Goal: Task Accomplishment & Management: Complete application form

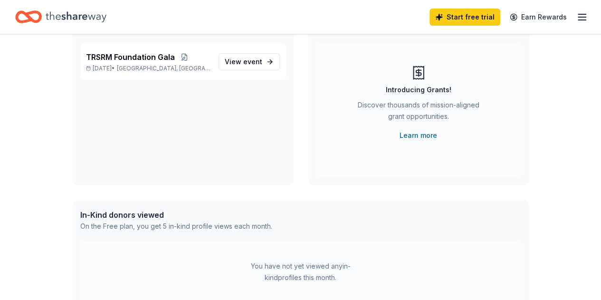
scroll to position [86, 0]
click at [112, 58] on span "TRSRM Foundation Gala" at bounding box center [130, 55] width 89 height 11
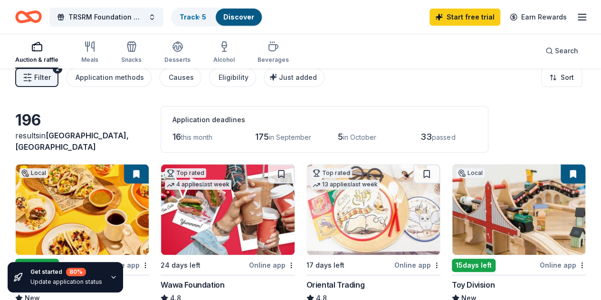
scroll to position [10, 0]
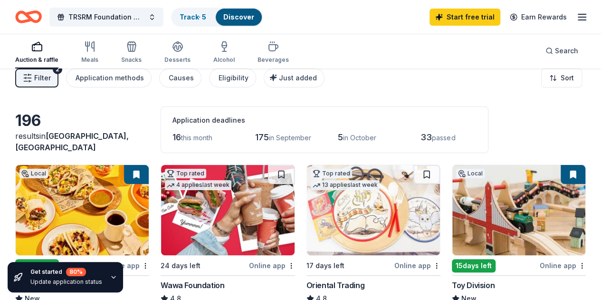
click at [60, 218] on img at bounding box center [82, 210] width 133 height 90
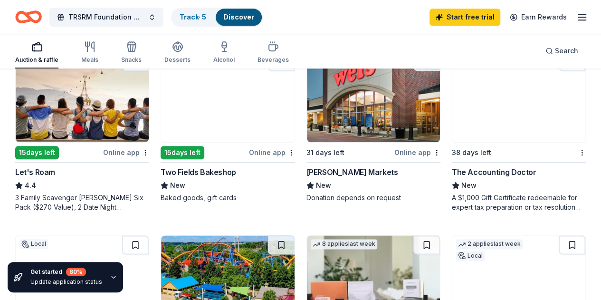
scroll to position [493, 0]
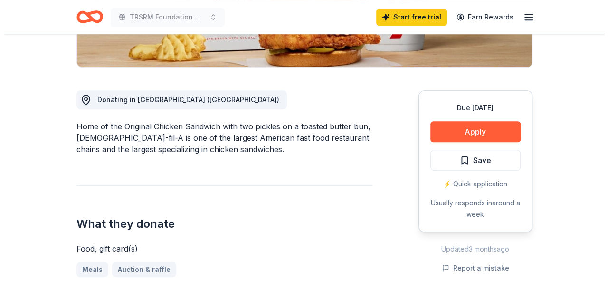
scroll to position [223, 0]
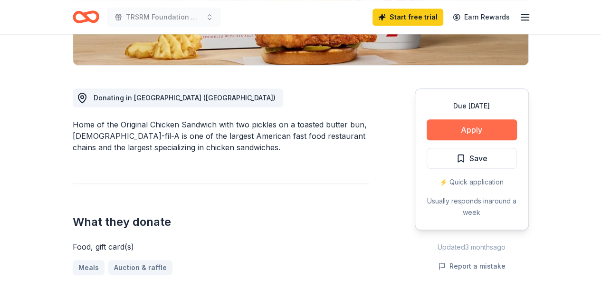
click at [474, 133] on button "Apply" at bounding box center [472, 129] width 90 height 21
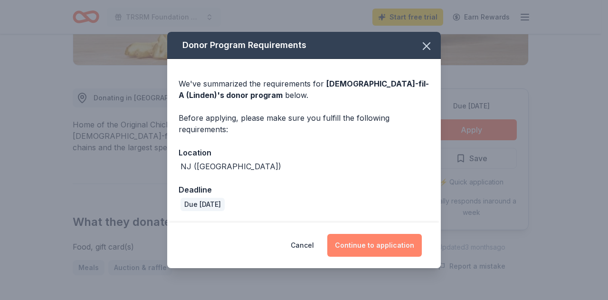
click at [389, 237] on button "Continue to application" at bounding box center [374, 245] width 95 height 23
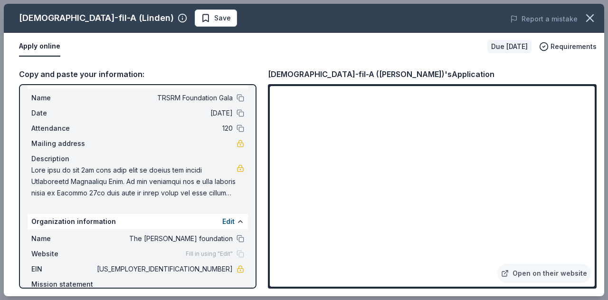
scroll to position [0, 0]
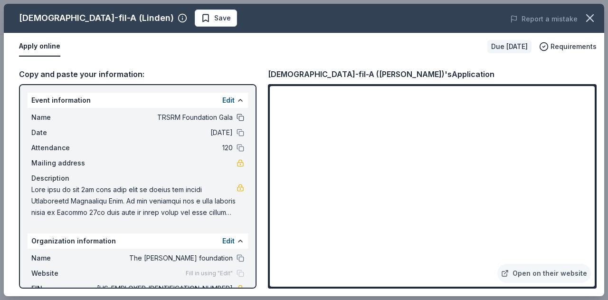
click at [237, 117] on button at bounding box center [241, 118] width 8 height 8
drag, startPoint x: 32, startPoint y: 187, endPoint x: 77, endPoint y: 196, distance: 45.7
click at [77, 196] on span at bounding box center [133, 201] width 205 height 34
drag, startPoint x: 73, startPoint y: 196, endPoint x: 115, endPoint y: 189, distance: 42.3
click at [115, 189] on span at bounding box center [133, 201] width 205 height 34
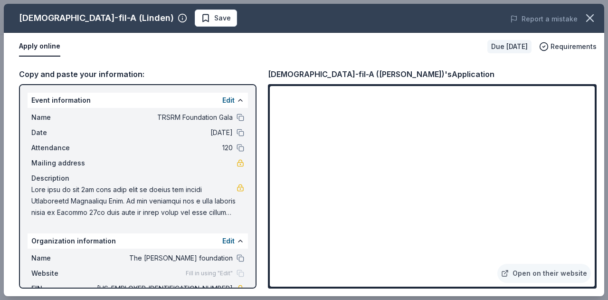
click at [115, 189] on span at bounding box center [133, 201] width 205 height 34
